Goal: Task Accomplishment & Management: Use online tool/utility

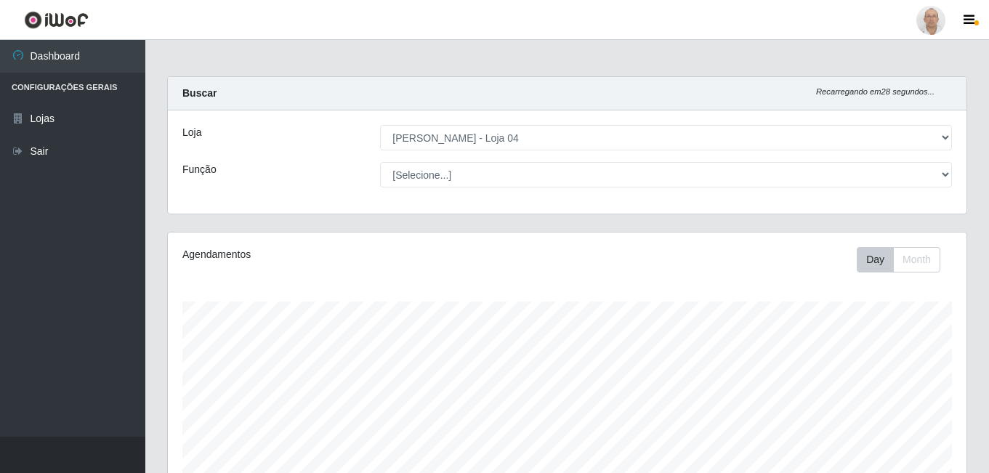
select select "251"
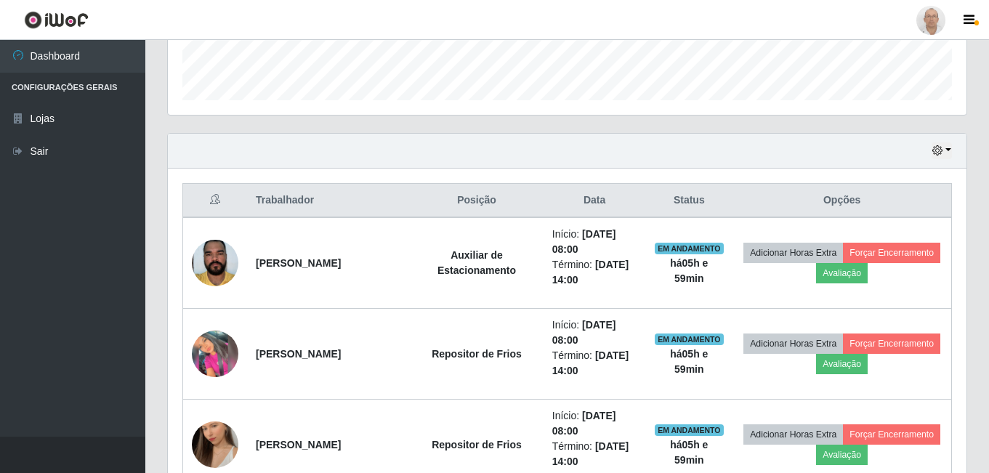
scroll to position [451, 0]
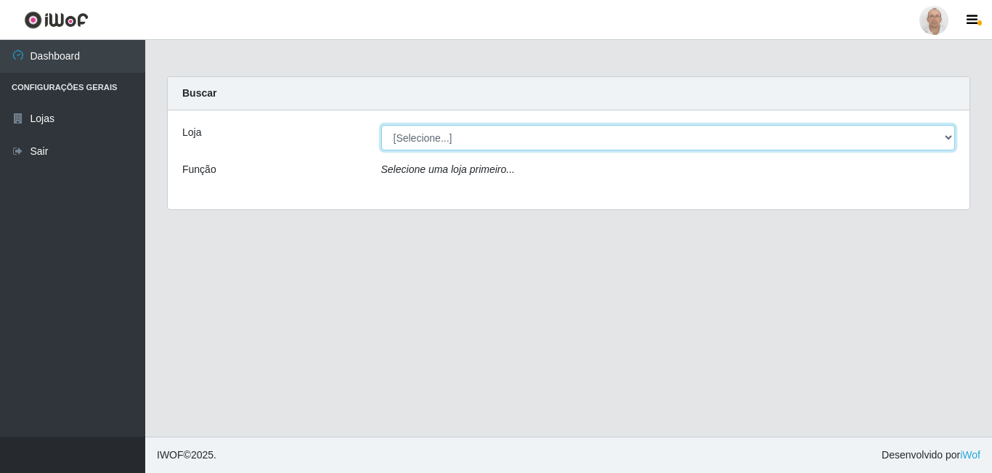
click at [439, 129] on select "[Selecione...] Mar Vermelho - Loja 04" at bounding box center [668, 137] width 575 height 25
select select "251"
click at [381, 125] on select "[Selecione...] Mar Vermelho - Loja 04" at bounding box center [668, 137] width 575 height 25
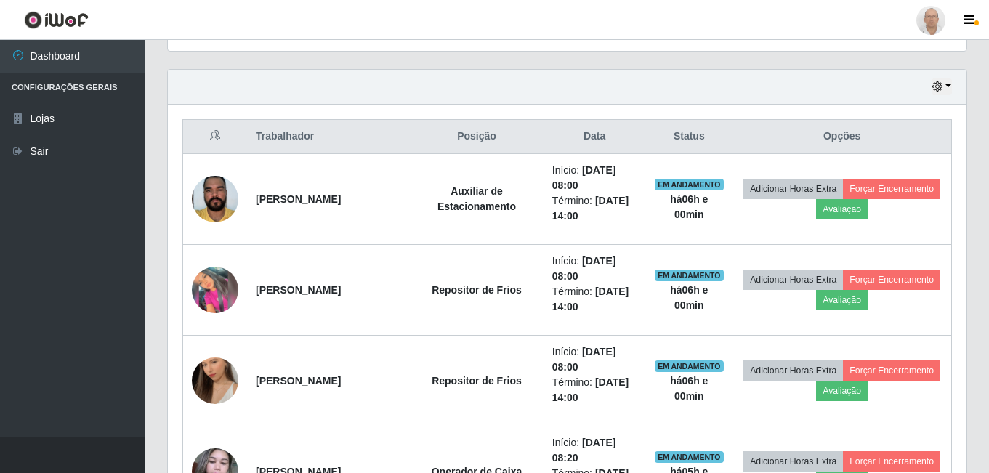
scroll to position [509, 0]
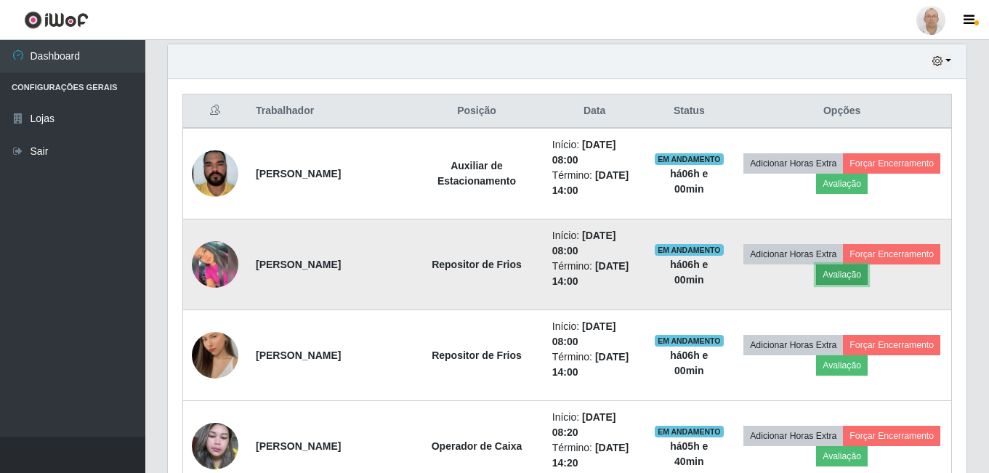
click at [857, 280] on button "Avaliação" at bounding box center [842, 274] width 52 height 20
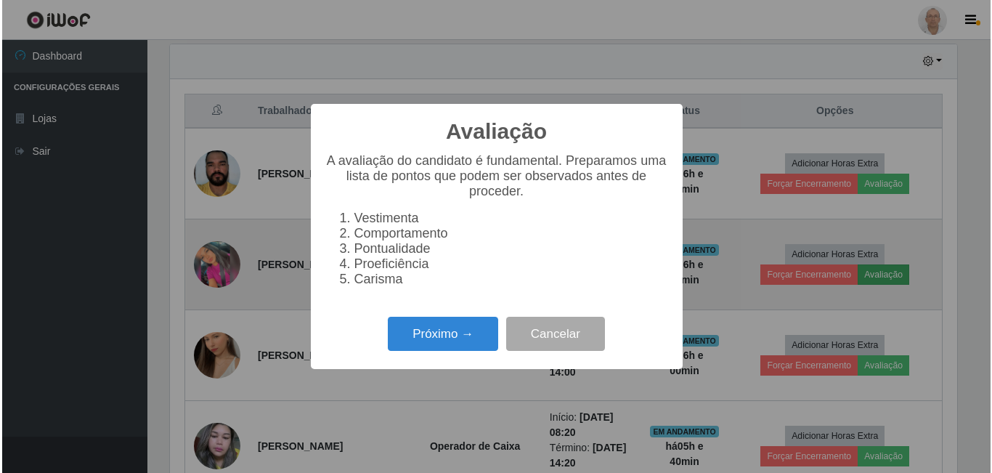
scroll to position [301, 791]
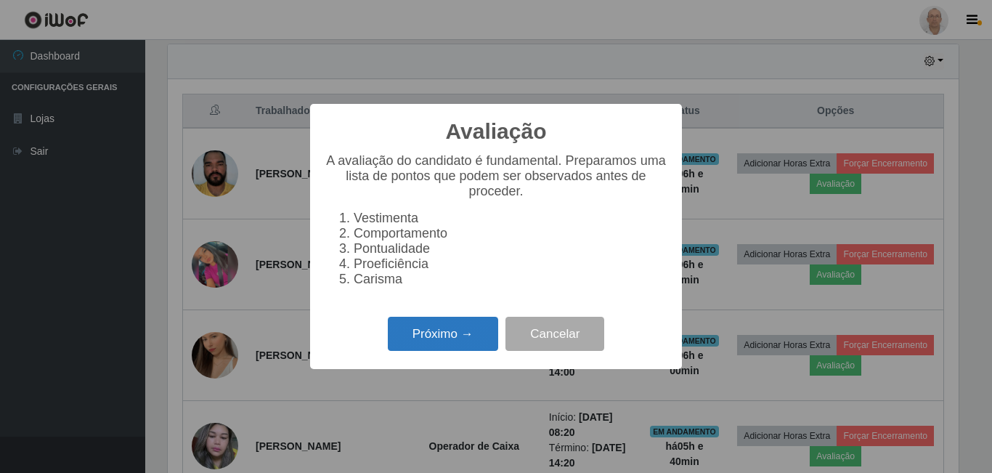
click at [424, 331] on button "Próximo →" at bounding box center [443, 334] width 110 height 34
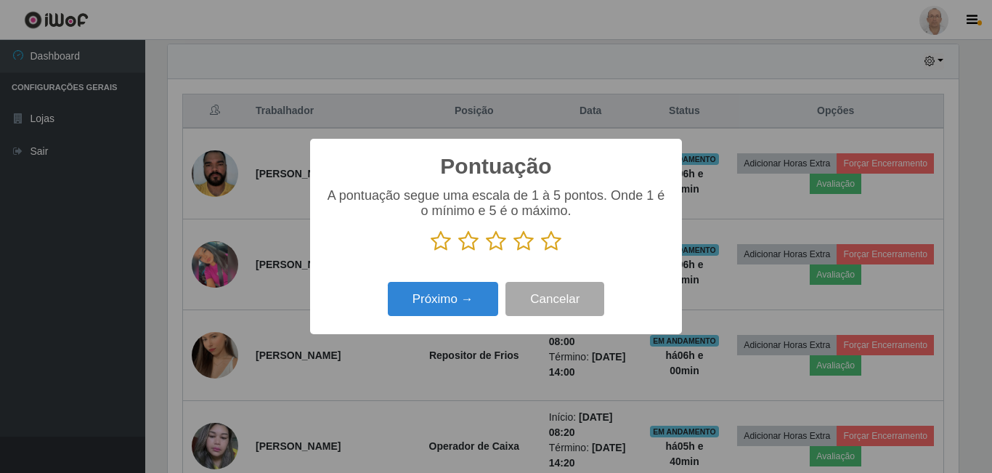
click at [555, 238] on icon at bounding box center [551, 241] width 20 height 22
click at [541, 252] on input "radio" at bounding box center [541, 252] width 0 height 0
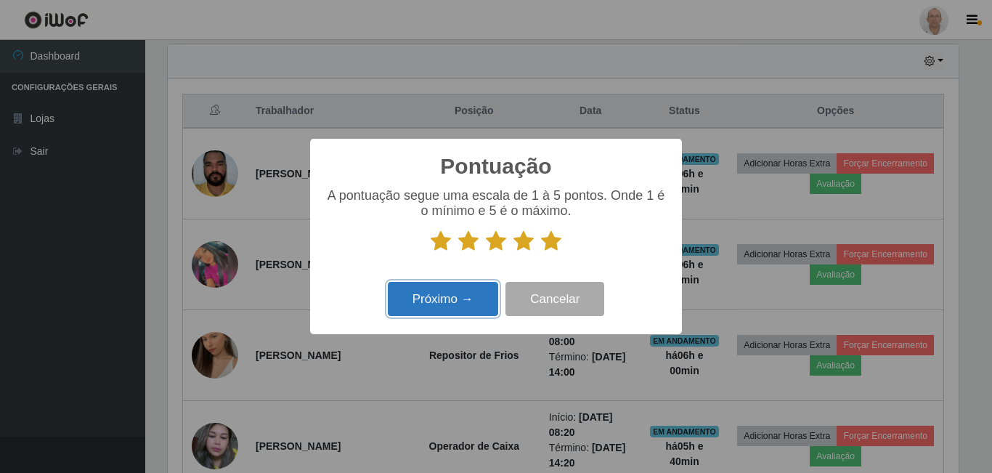
click at [466, 293] on button "Próximo →" at bounding box center [443, 299] width 110 height 34
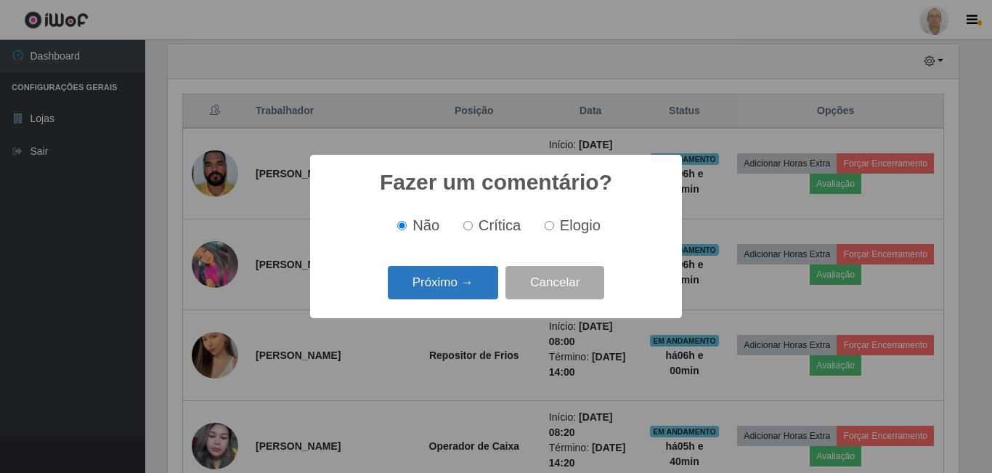
click at [470, 293] on button "Próximo →" at bounding box center [443, 283] width 110 height 34
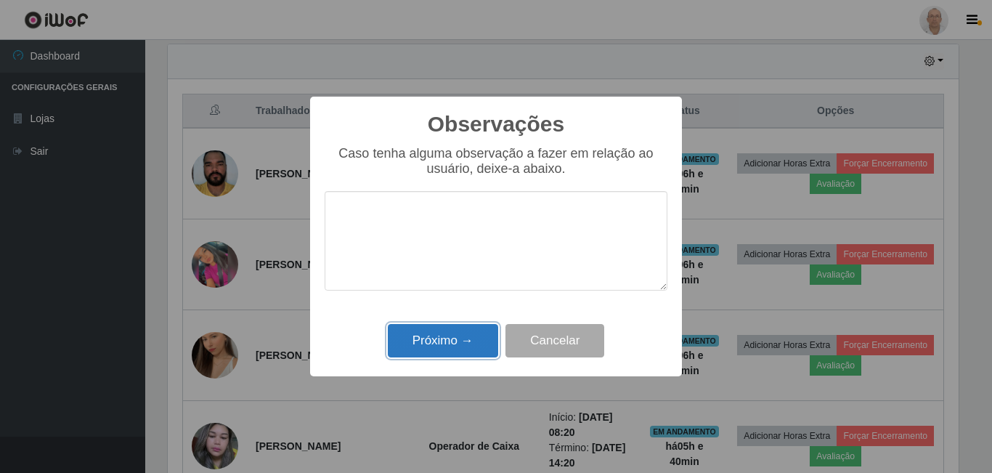
click at [449, 356] on button "Próximo →" at bounding box center [443, 341] width 110 height 34
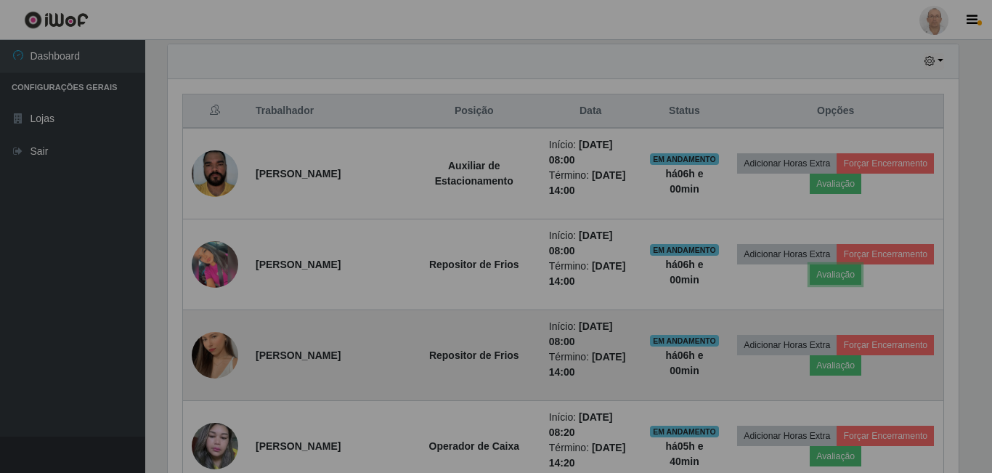
scroll to position [301, 798]
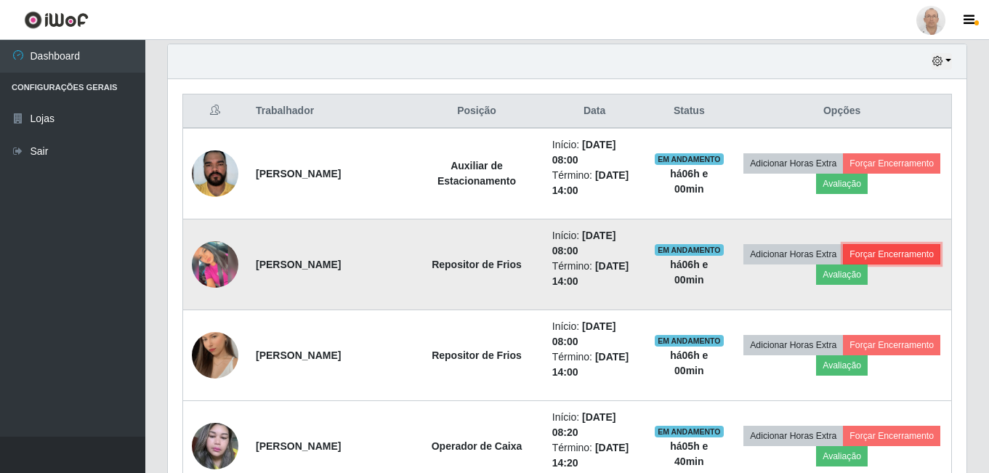
click at [896, 254] on button "Forçar Encerramento" at bounding box center [891, 254] width 97 height 20
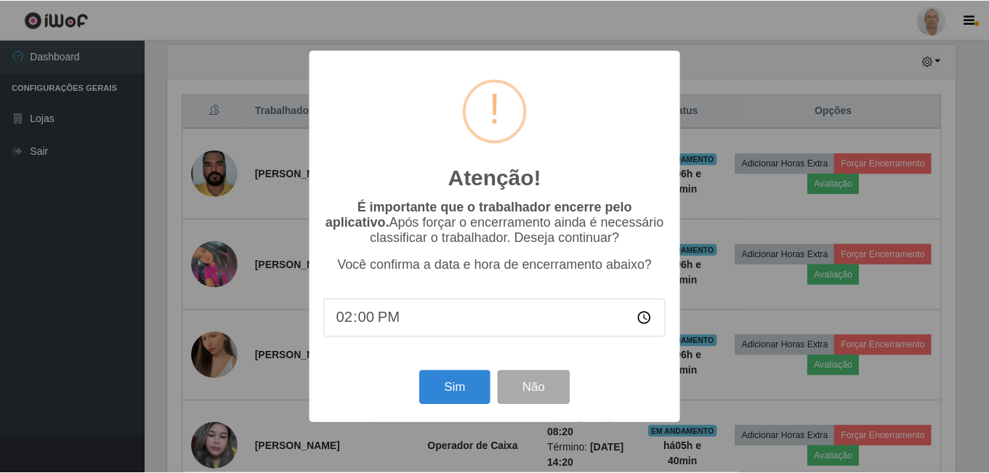
scroll to position [301, 791]
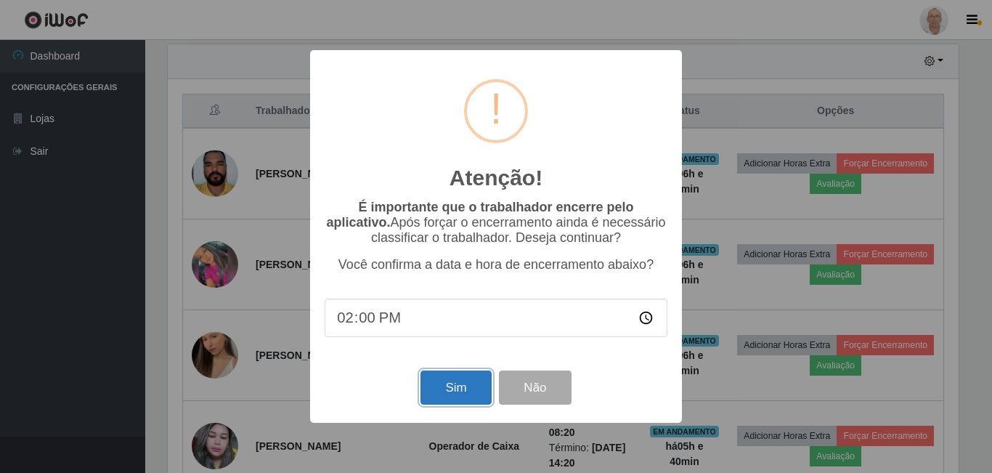
click at [453, 390] on button "Sim" at bounding box center [456, 387] width 70 height 34
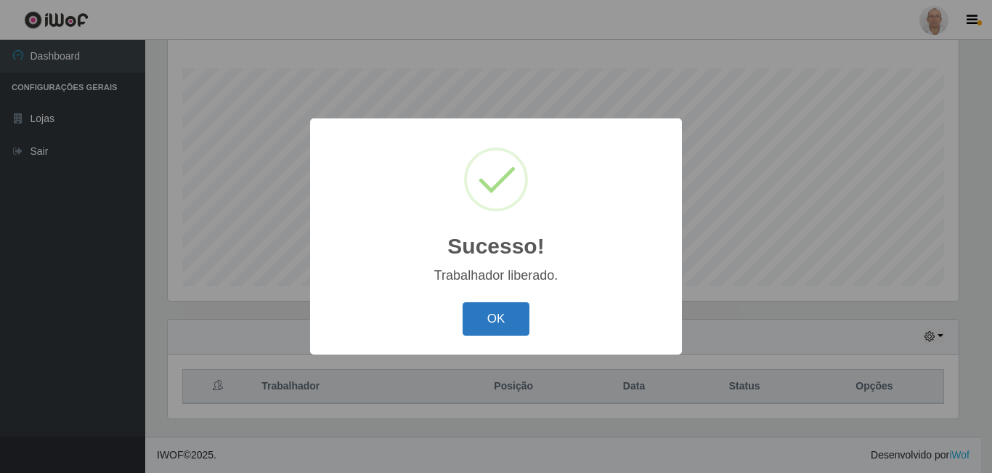
click at [511, 309] on button "OK" at bounding box center [497, 319] width 68 height 34
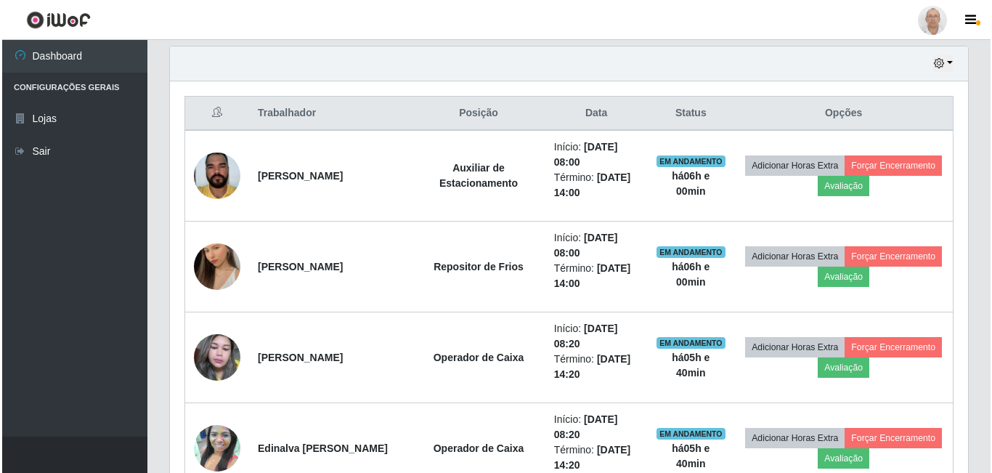
scroll to position [596, 0]
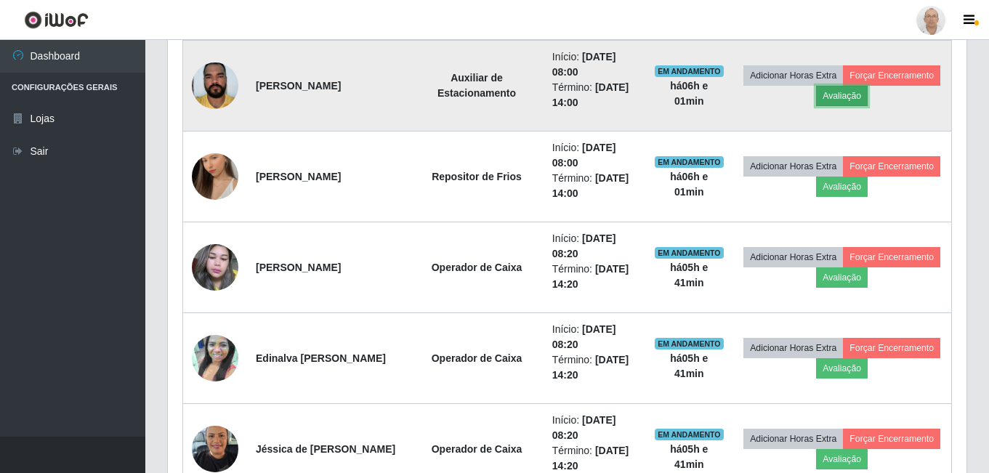
click at [854, 97] on button "Avaliação" at bounding box center [842, 96] width 52 height 20
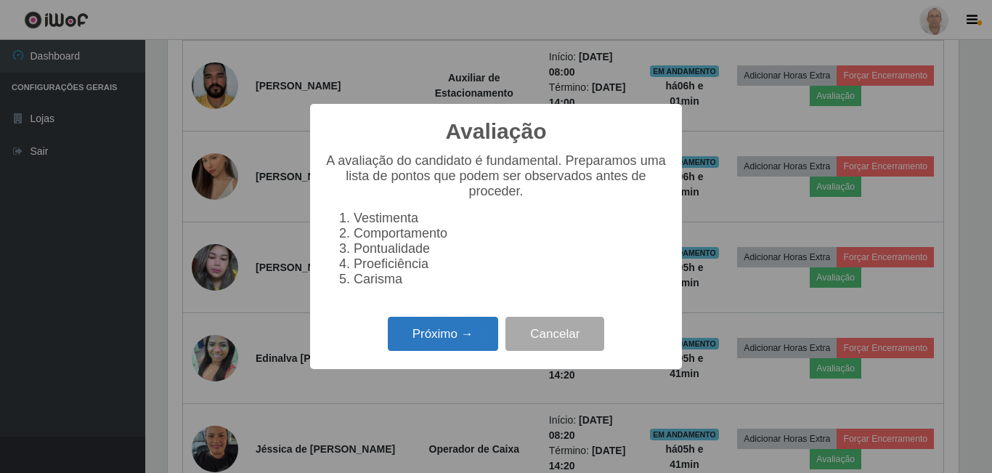
click at [460, 349] on button "Próximo →" at bounding box center [443, 334] width 110 height 34
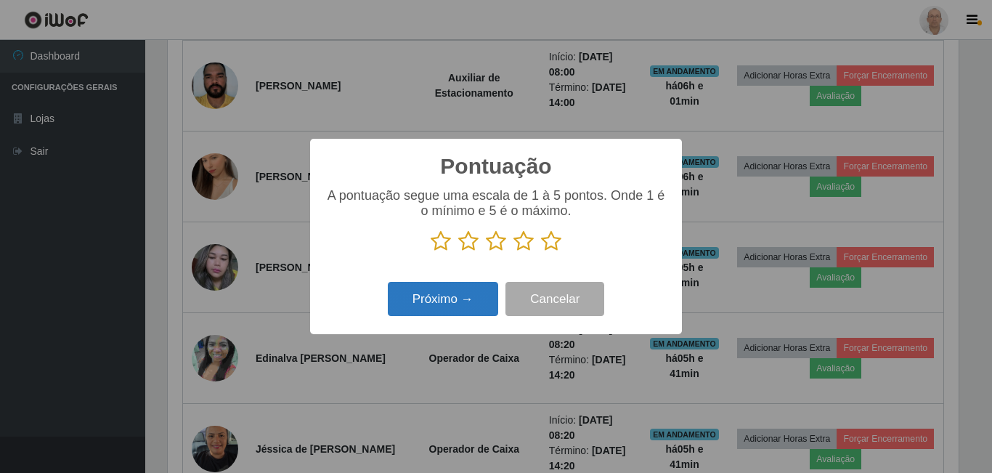
scroll to position [726167, 725677]
click at [542, 242] on icon at bounding box center [551, 241] width 20 height 22
click at [541, 252] on input "radio" at bounding box center [541, 252] width 0 height 0
click at [451, 286] on button "Próximo →" at bounding box center [443, 299] width 110 height 34
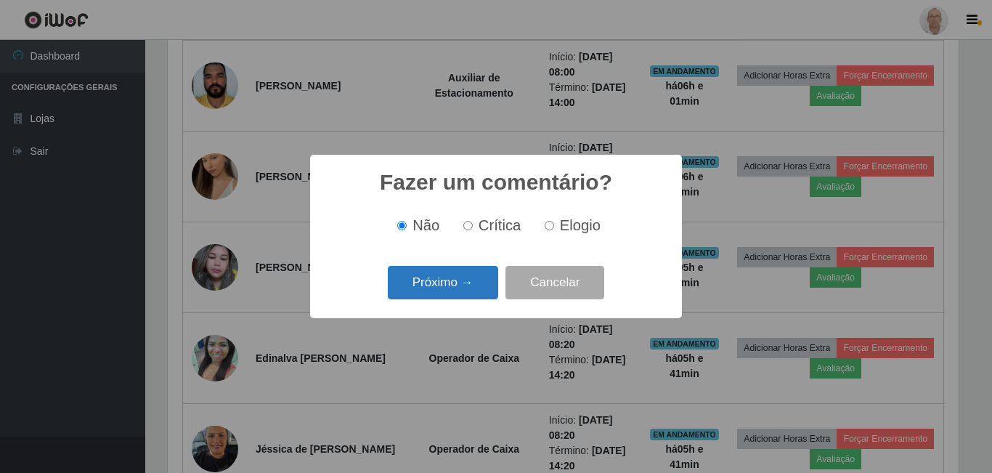
click at [442, 278] on button "Próximo →" at bounding box center [443, 283] width 110 height 34
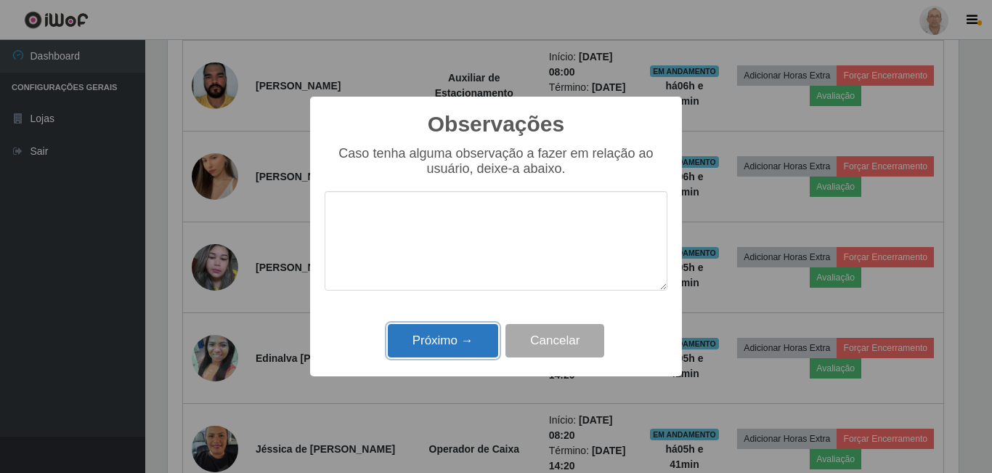
click at [445, 328] on button "Próximo →" at bounding box center [443, 341] width 110 height 34
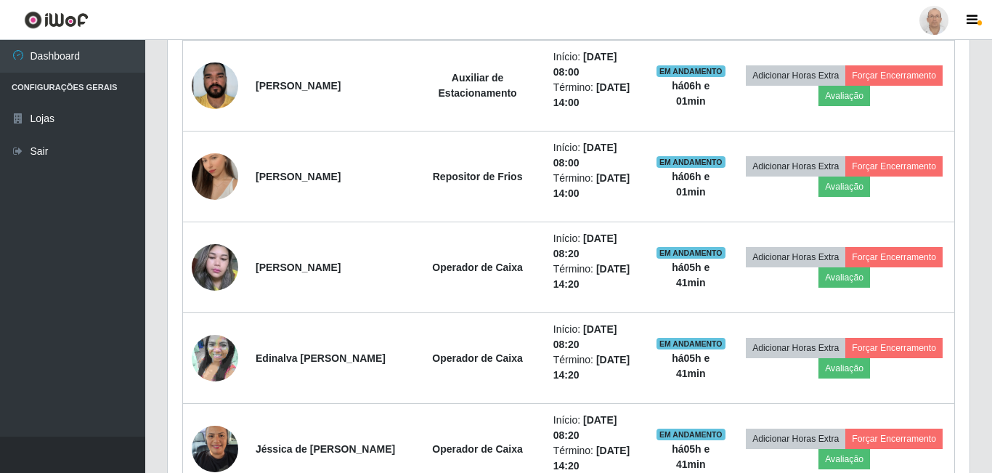
scroll to position [301, 798]
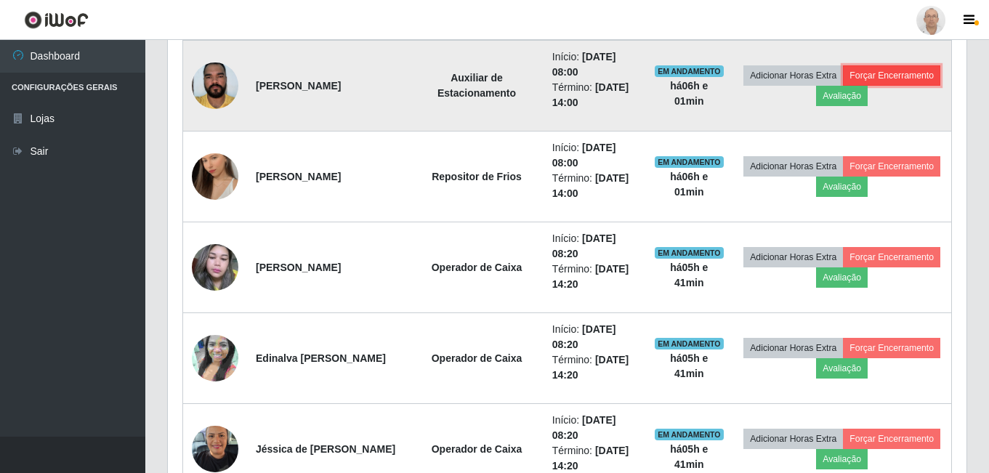
click at [911, 68] on button "Forçar Encerramento" at bounding box center [891, 75] width 97 height 20
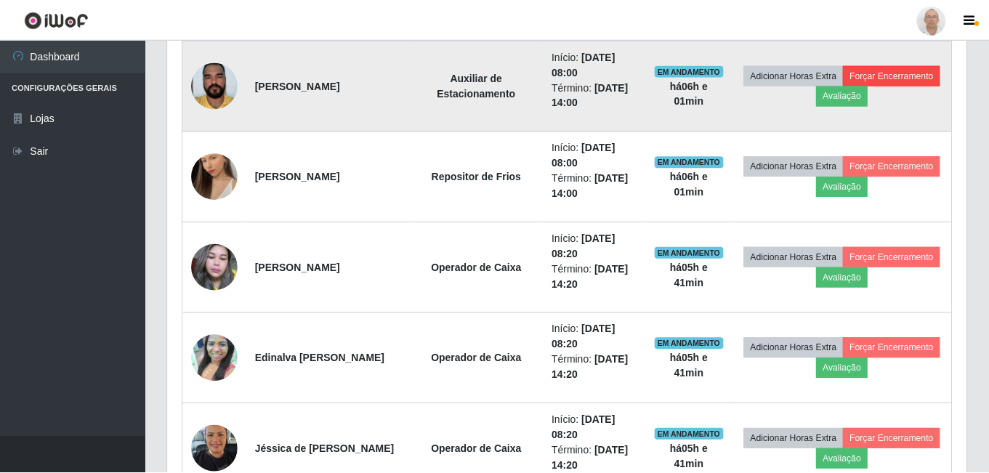
scroll to position [301, 791]
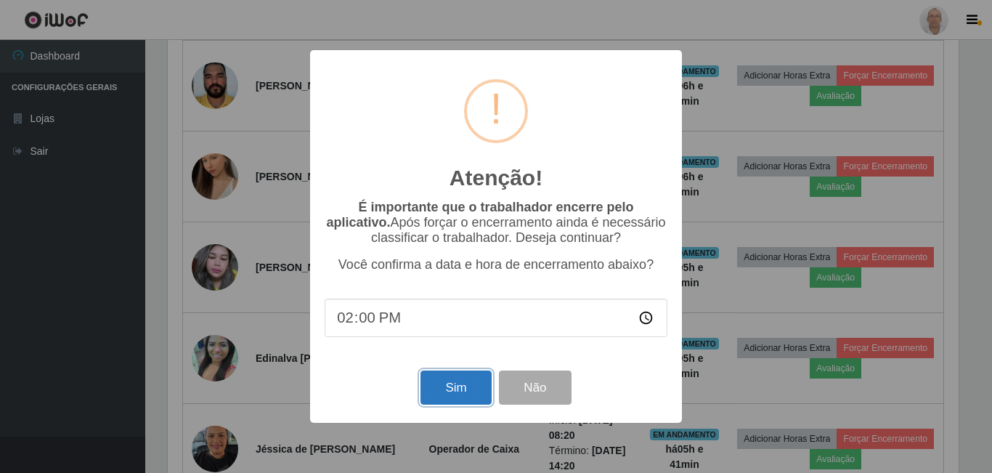
click at [450, 392] on button "Sim" at bounding box center [456, 387] width 70 height 34
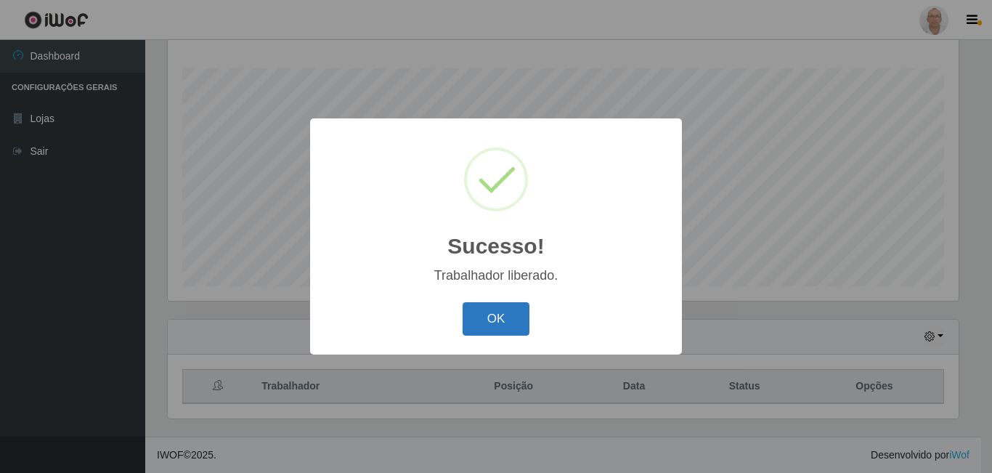
click at [501, 315] on button "OK" at bounding box center [497, 319] width 68 height 34
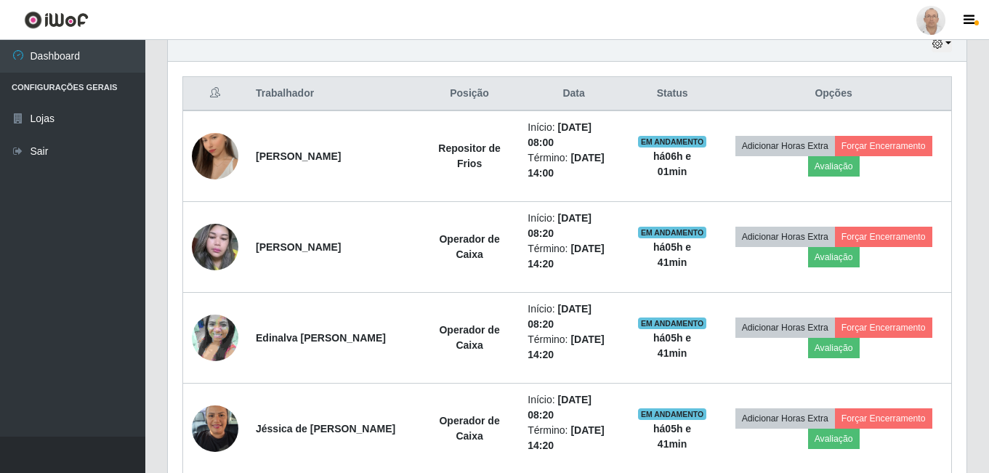
scroll to position [378, 0]
